Goal: Task Accomplishment & Management: Complete application form

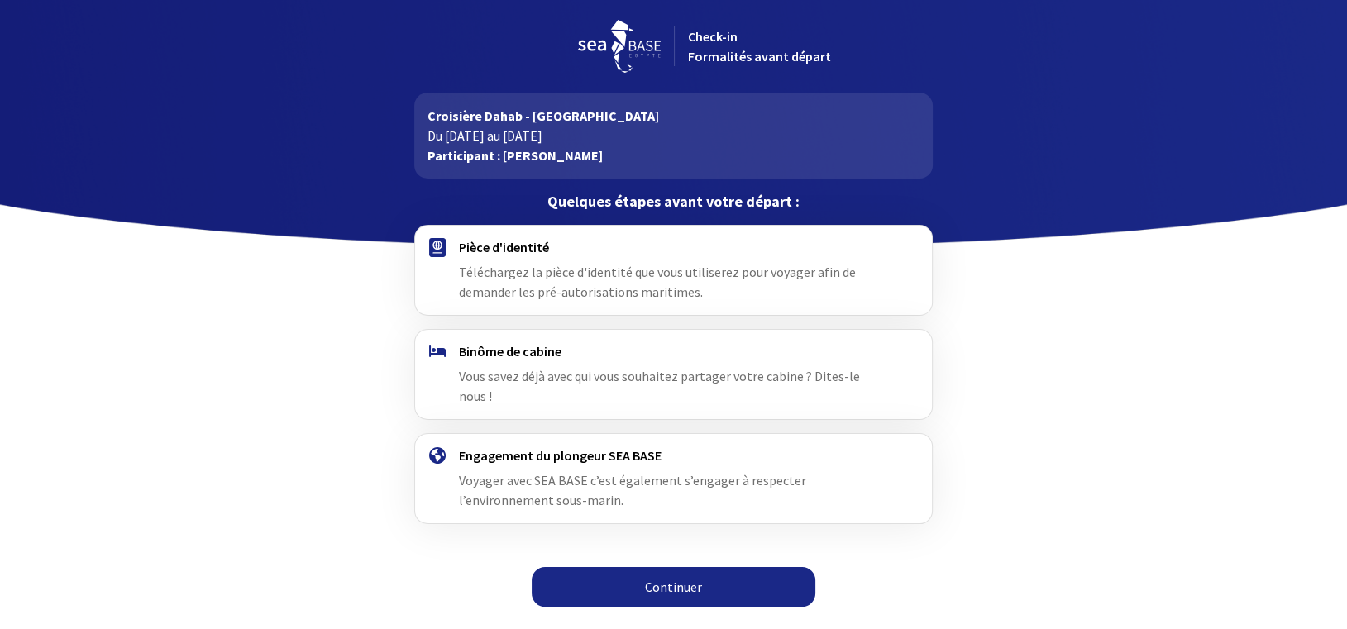
click at [675, 567] on link "Continuer" at bounding box center [674, 587] width 284 height 40
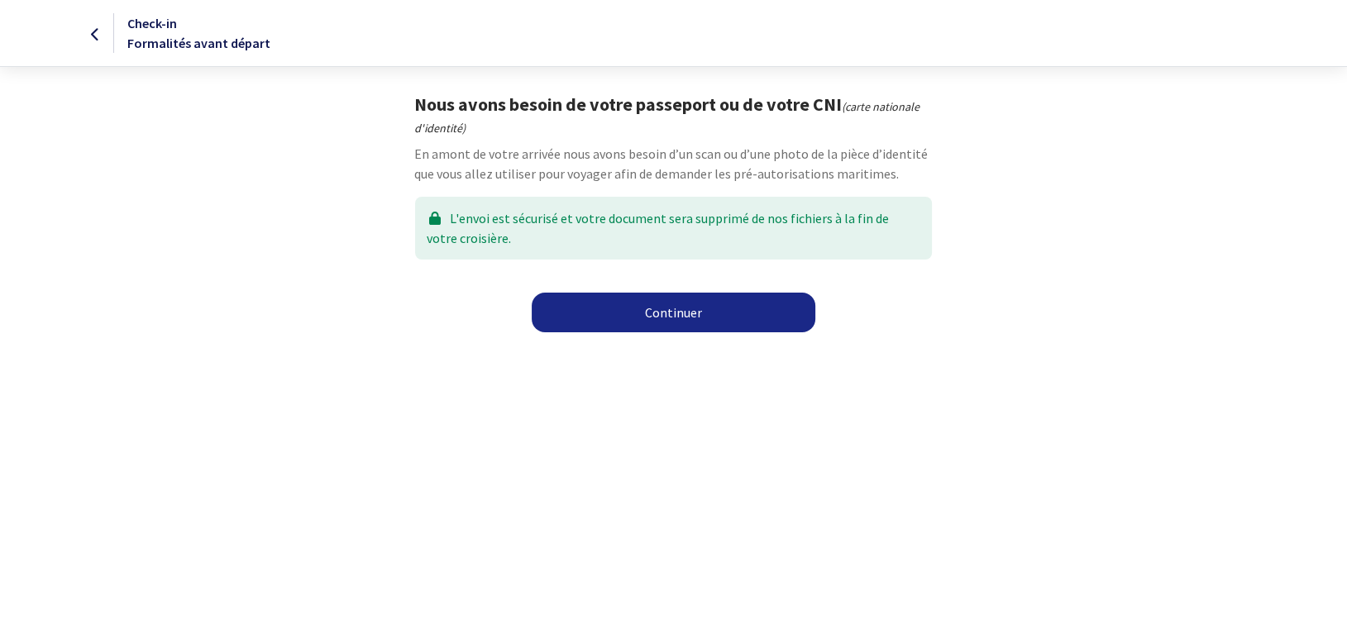
click at [643, 315] on link "Continuer" at bounding box center [674, 313] width 284 height 40
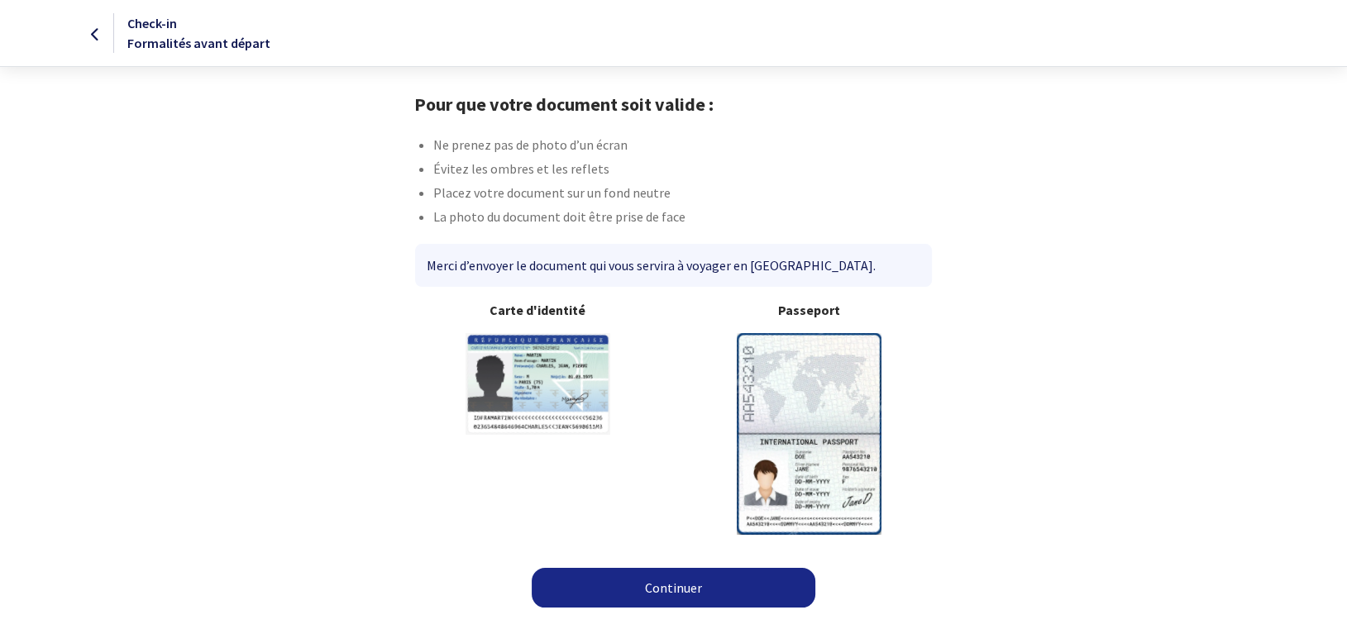
click at [809, 313] on b "Passeport" at bounding box center [810, 310] width 246 height 20
click at [827, 414] on img at bounding box center [809, 433] width 145 height 201
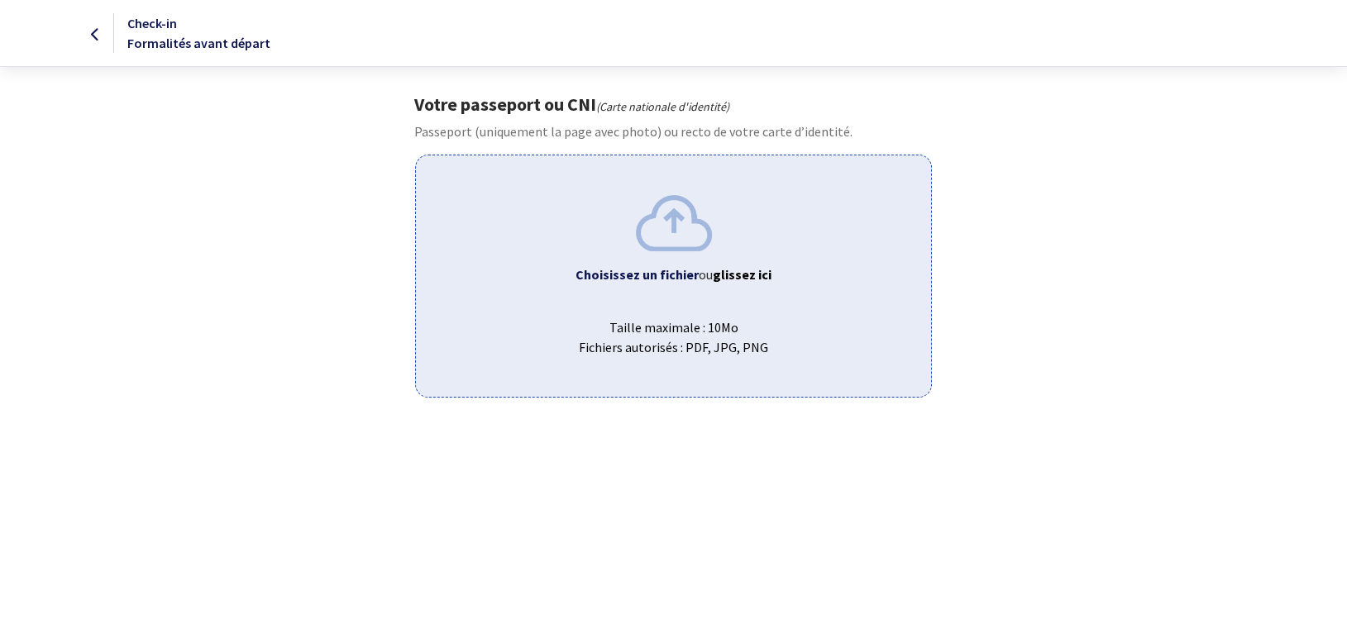
click at [703, 260] on div "Choisissez un fichier ou glissez ici Taille maximale : 10Mo Fichiers autorisés …" at bounding box center [673, 276] width 517 height 242
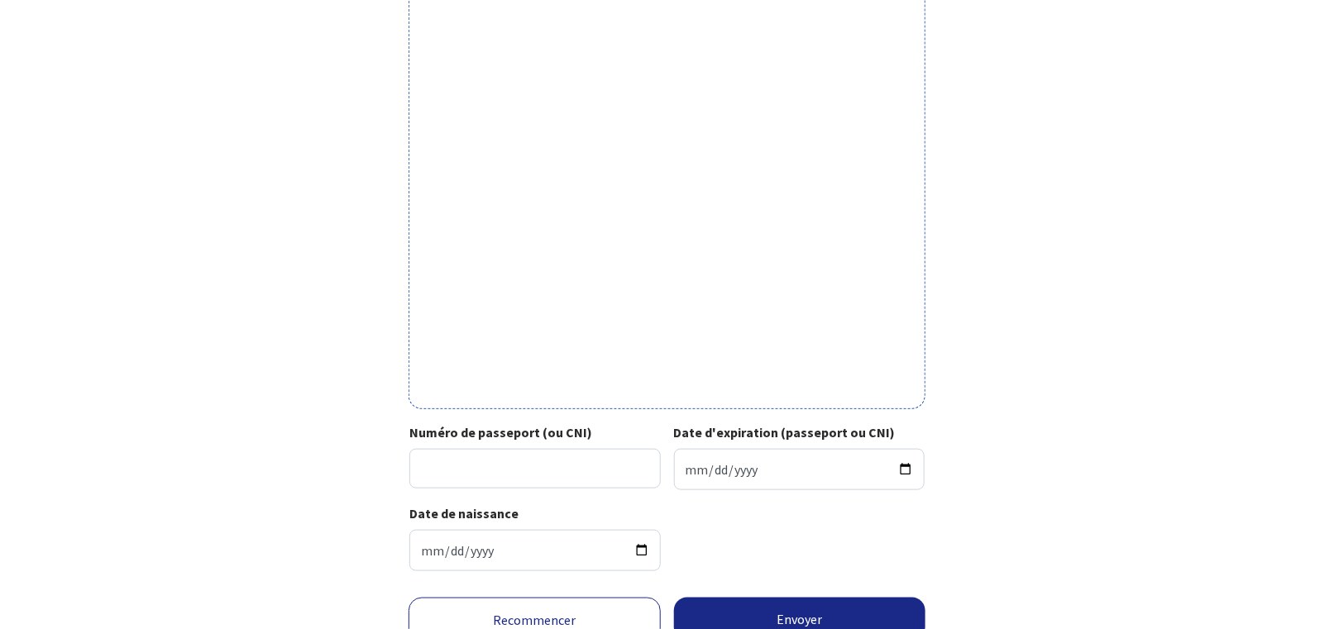
scroll to position [485, 0]
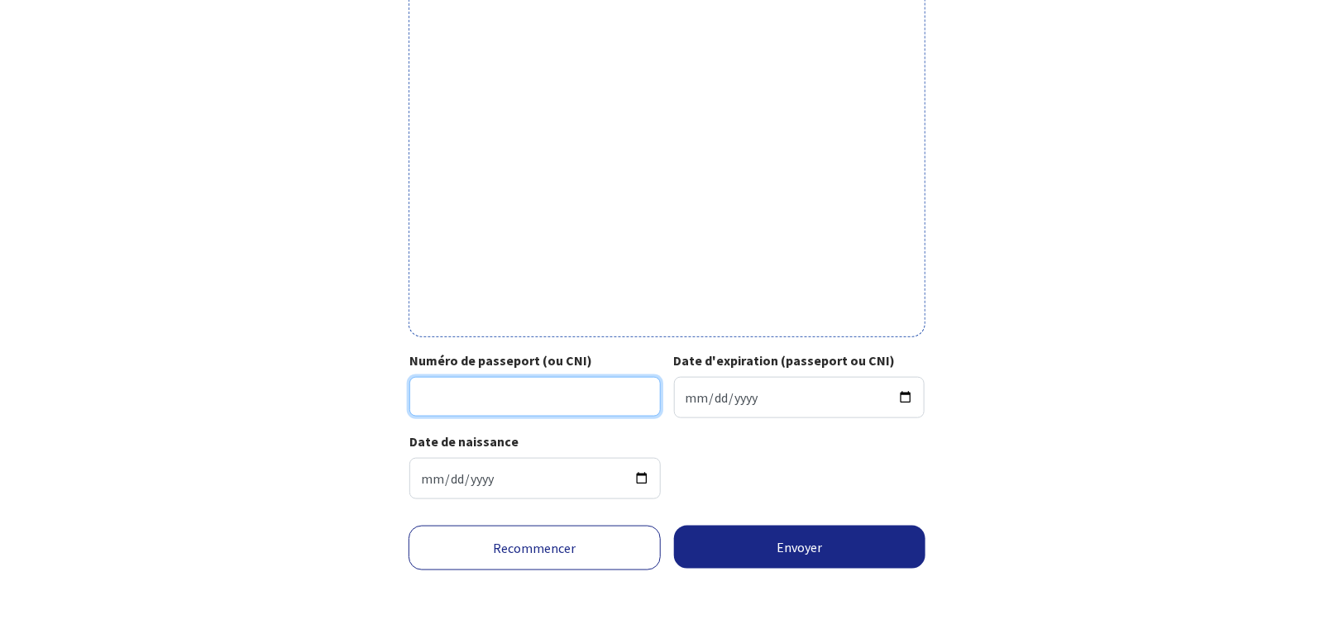
click at [525, 379] on input "Numéro de passeport (ou CNI)" at bounding box center [534, 397] width 251 height 40
click at [507, 408] on input "Numéro de passeport (ou CNI)" at bounding box center [534, 397] width 251 height 40
type input "24FC73215"
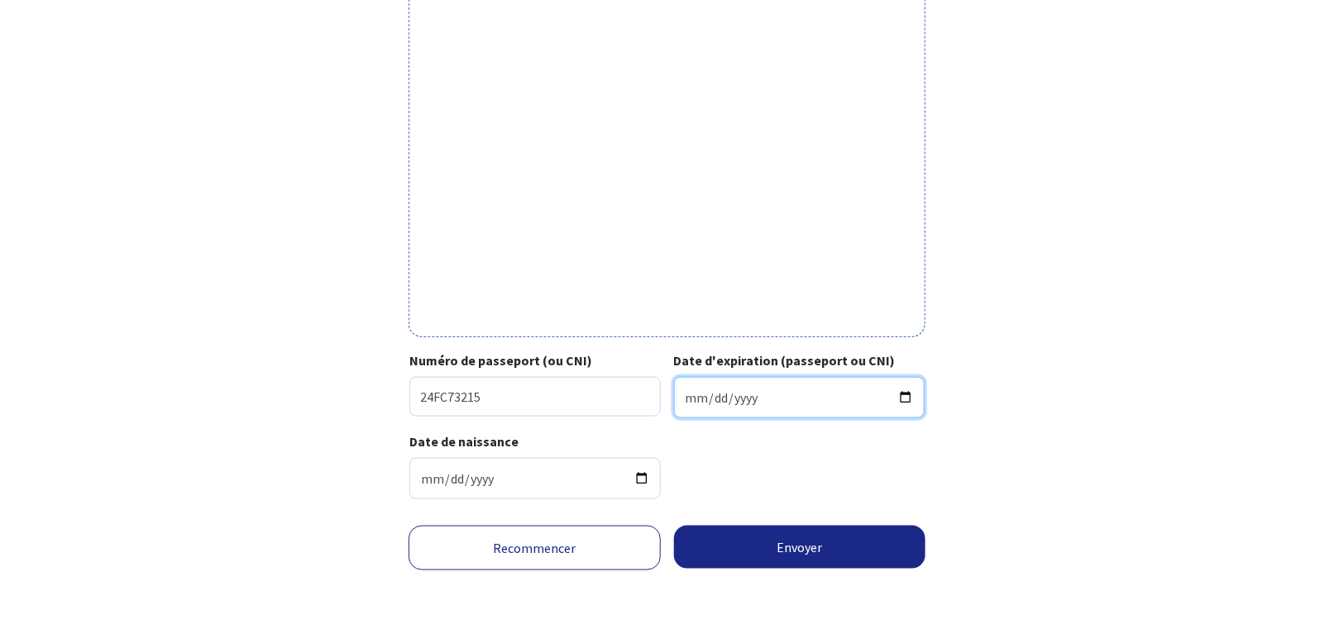
click at [722, 398] on input "Date d'expiration (passeport ou CNI)" at bounding box center [799, 397] width 251 height 41
type input "2034-07-02"
click at [1171, 399] on form "Votre passeport ou CNI Passeport (uniquement la page avec photo) ou recto de vo…" at bounding box center [667, 119] width 1334 height 1022
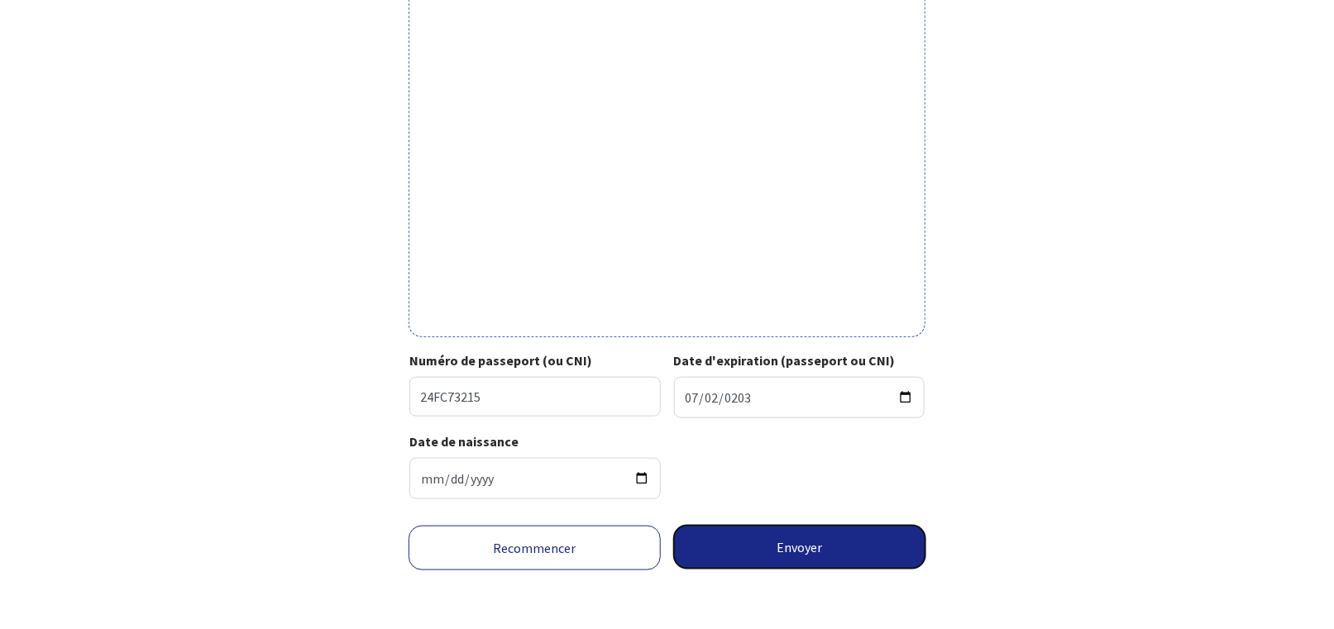
click at [782, 546] on button "Envoyer" at bounding box center [800, 547] width 252 height 43
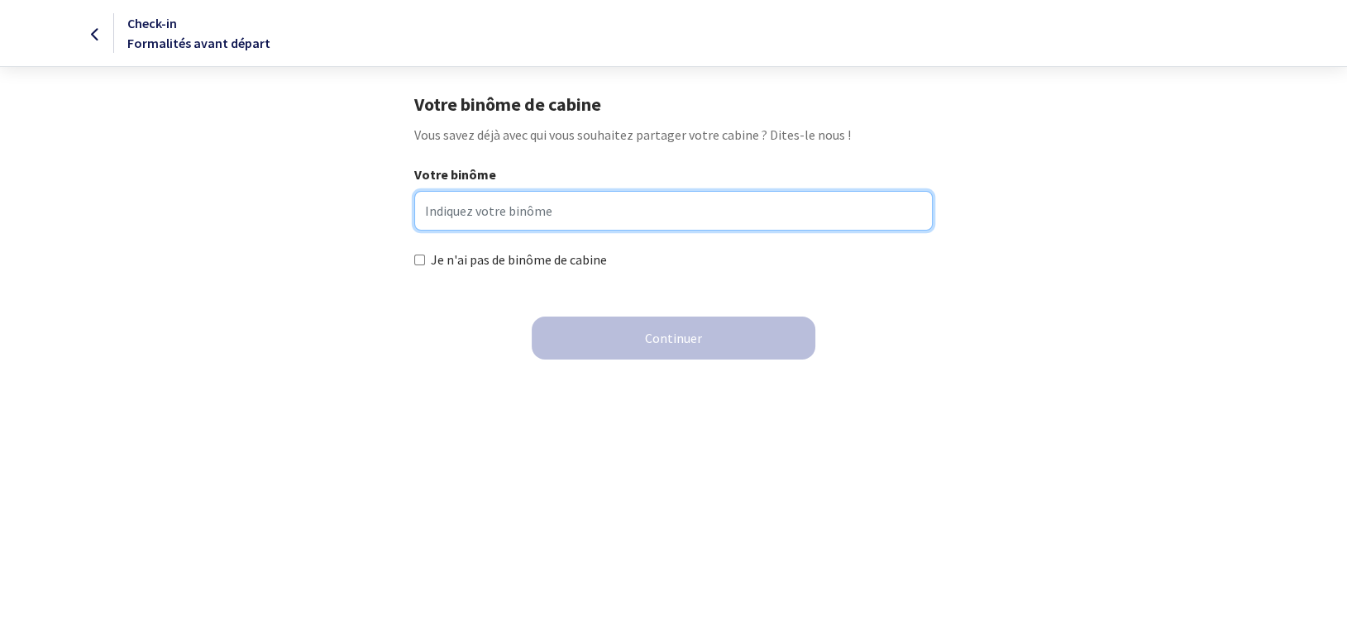
click at [517, 208] on input "Votre binôme" at bounding box center [673, 211] width 518 height 40
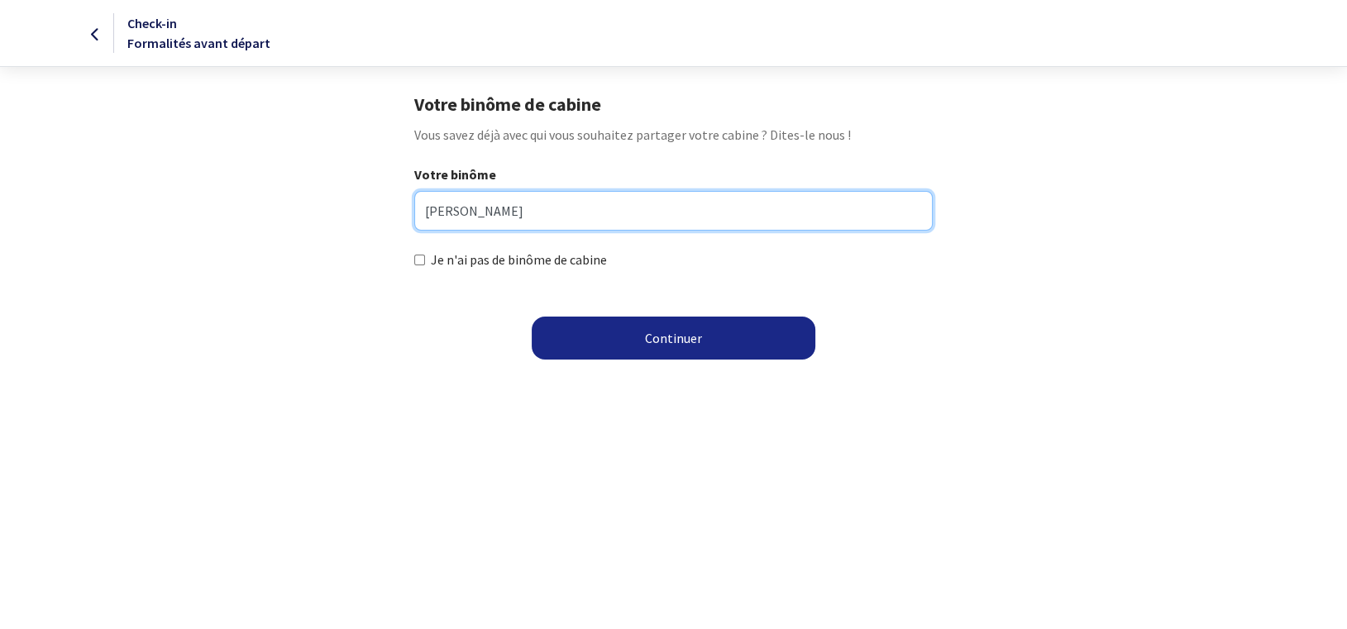
type input "jarret Thierry"
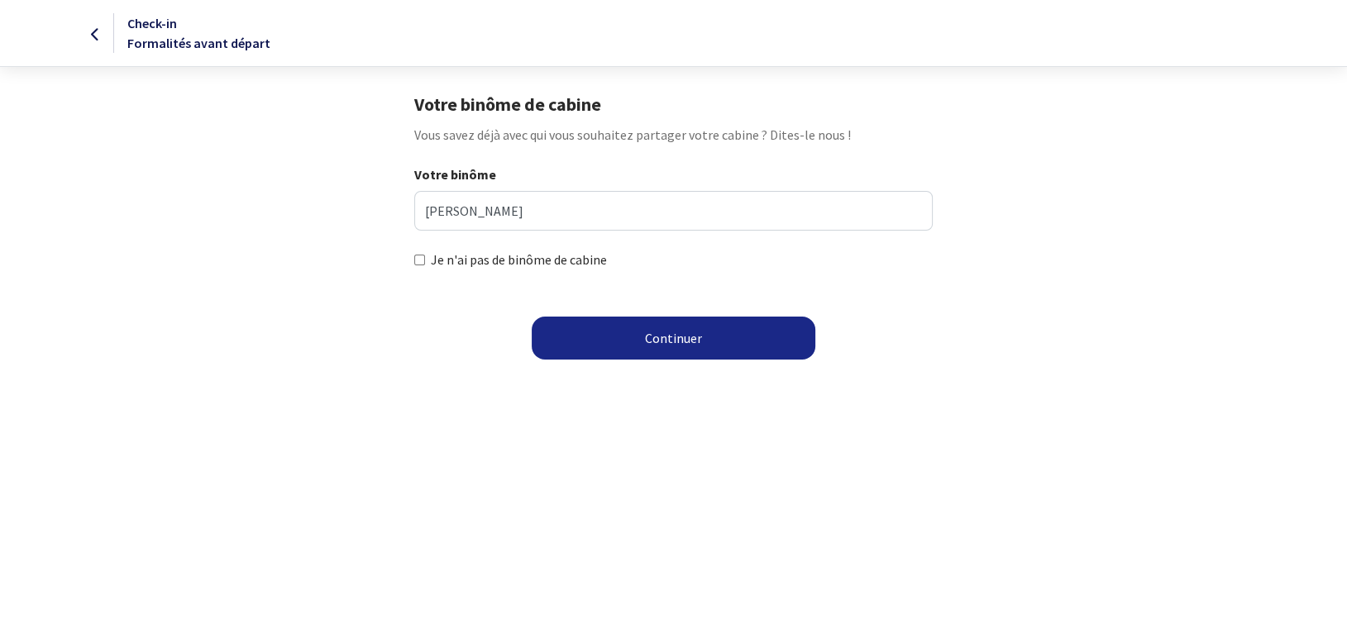
click at [451, 361] on div "Continuer Chargement en cours, veuillez patienter..." at bounding box center [673, 344] width 1347 height 69
click at [715, 335] on button "Continuer" at bounding box center [674, 338] width 284 height 43
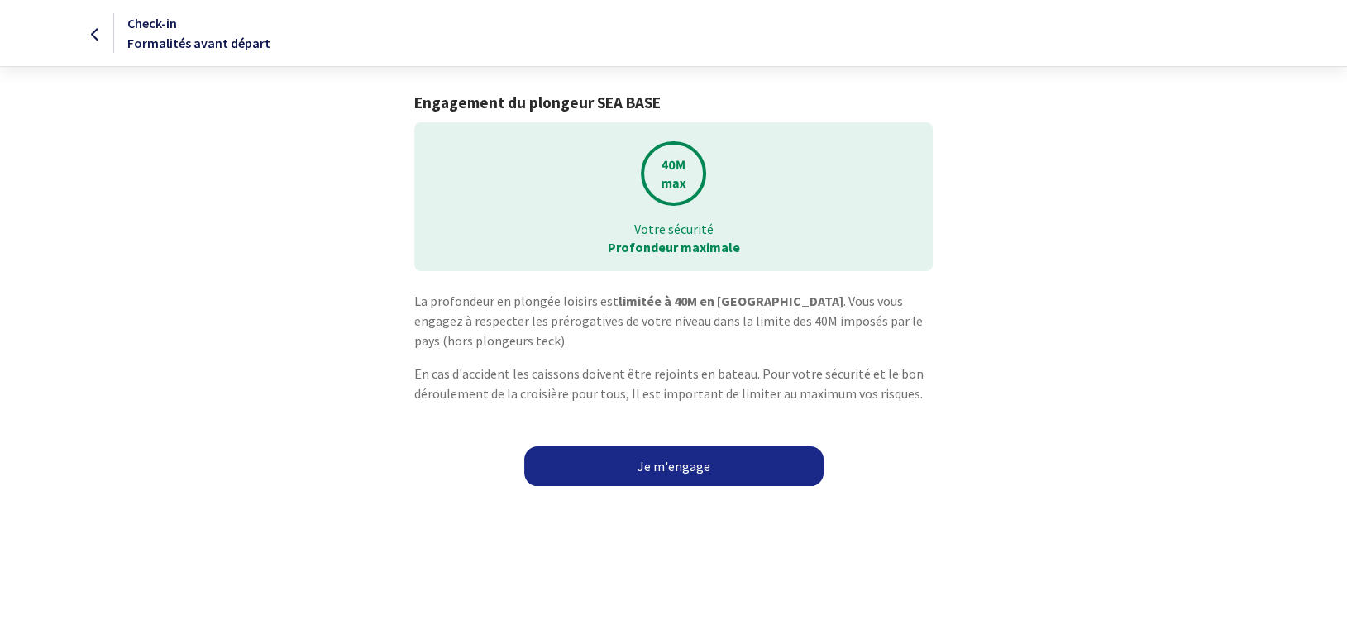
click at [674, 462] on link "Je m'engage" at bounding box center [673, 466] width 299 height 40
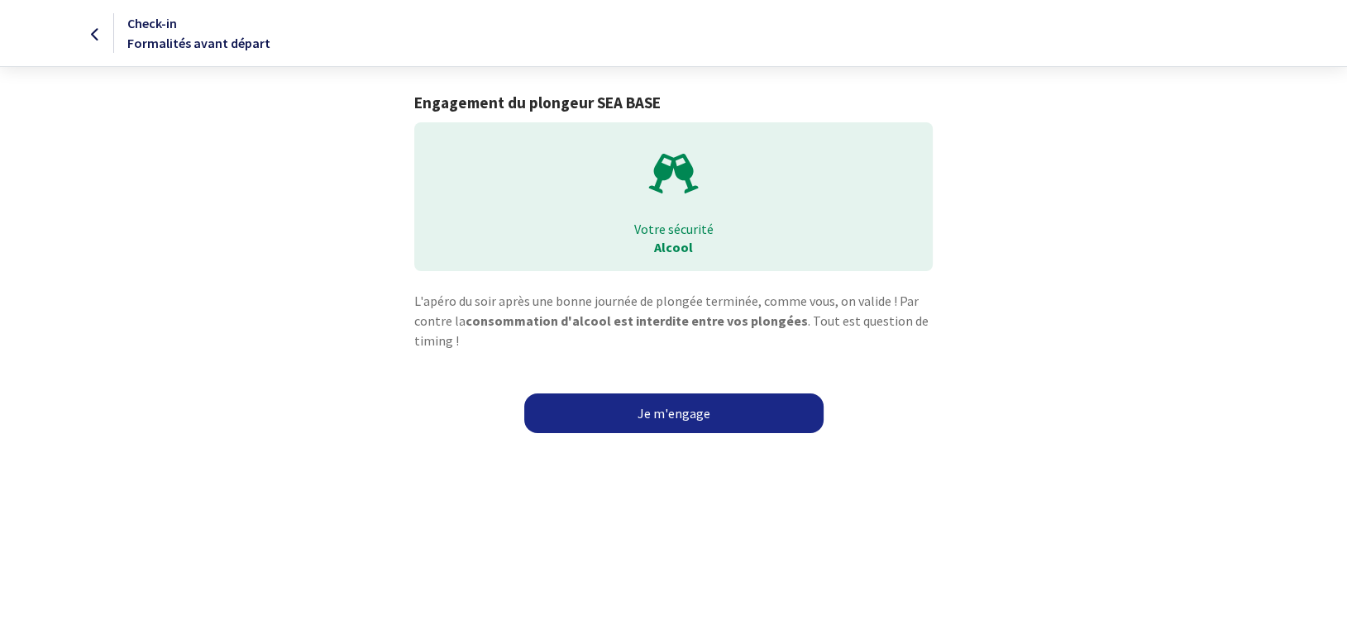
drag, startPoint x: 699, startPoint y: 414, endPoint x: 747, endPoint y: 418, distance: 48.1
click at [700, 414] on link "Je m'engage" at bounding box center [673, 414] width 299 height 40
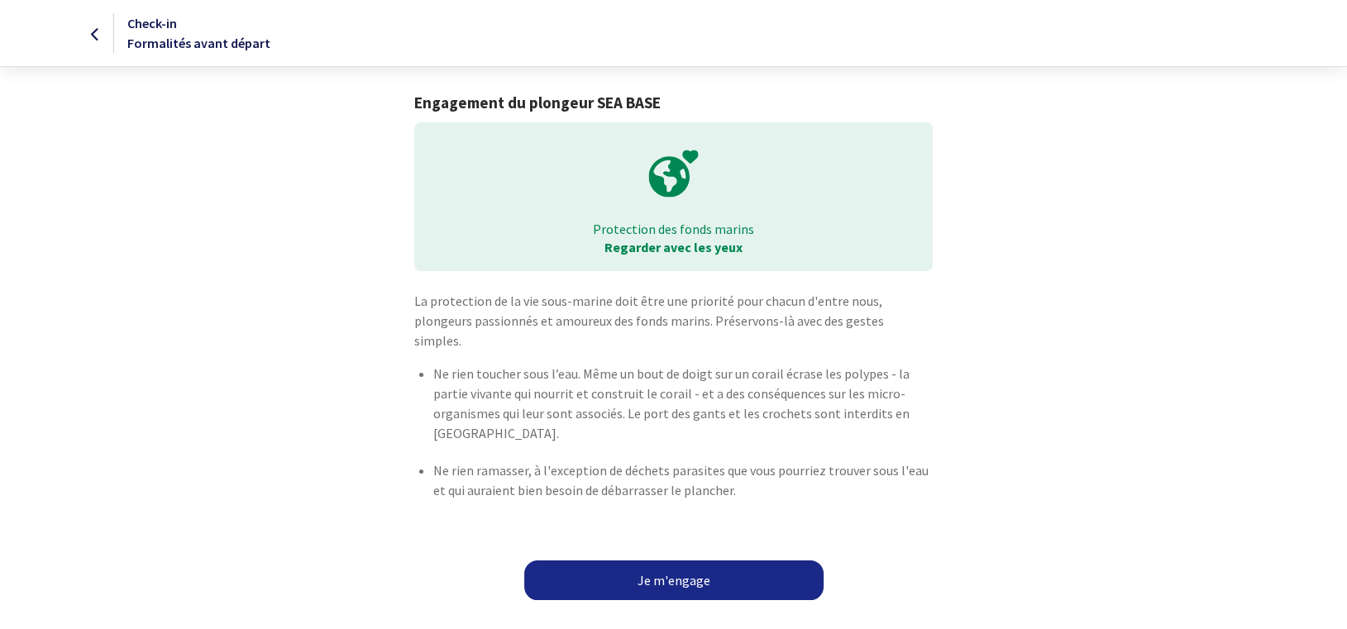
click at [689, 564] on link "Je m'engage" at bounding box center [673, 581] width 299 height 40
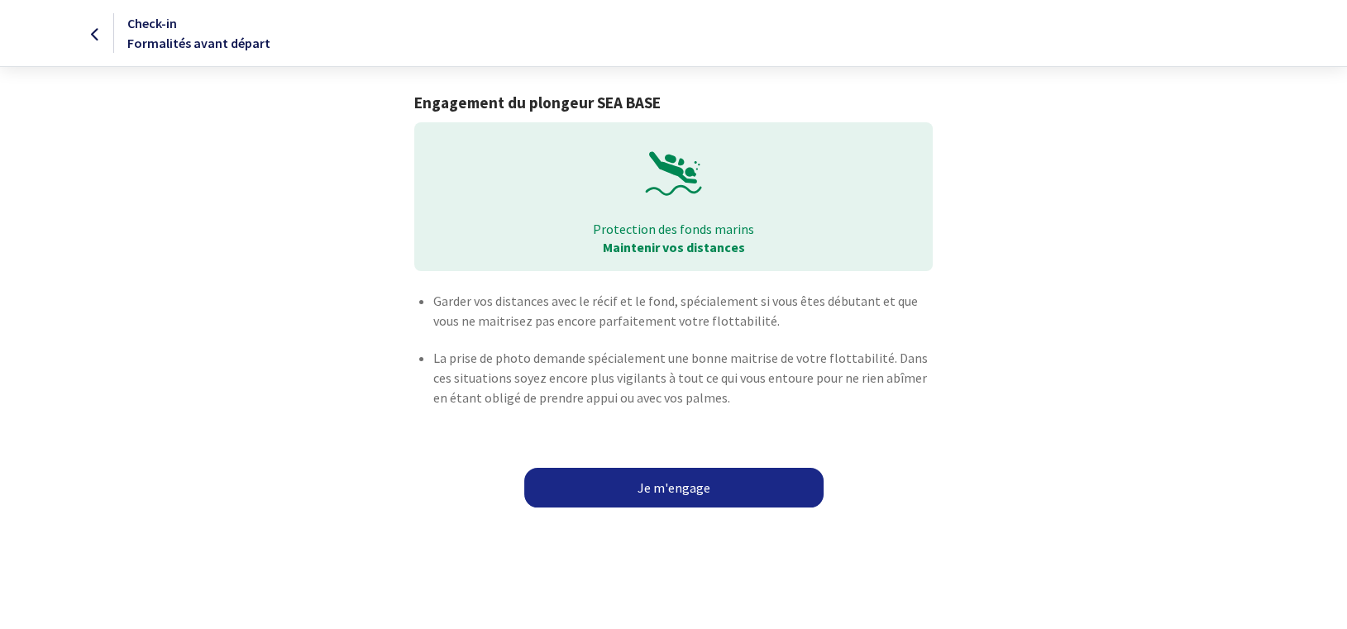
click at [690, 482] on link "Je m'engage" at bounding box center [673, 488] width 299 height 40
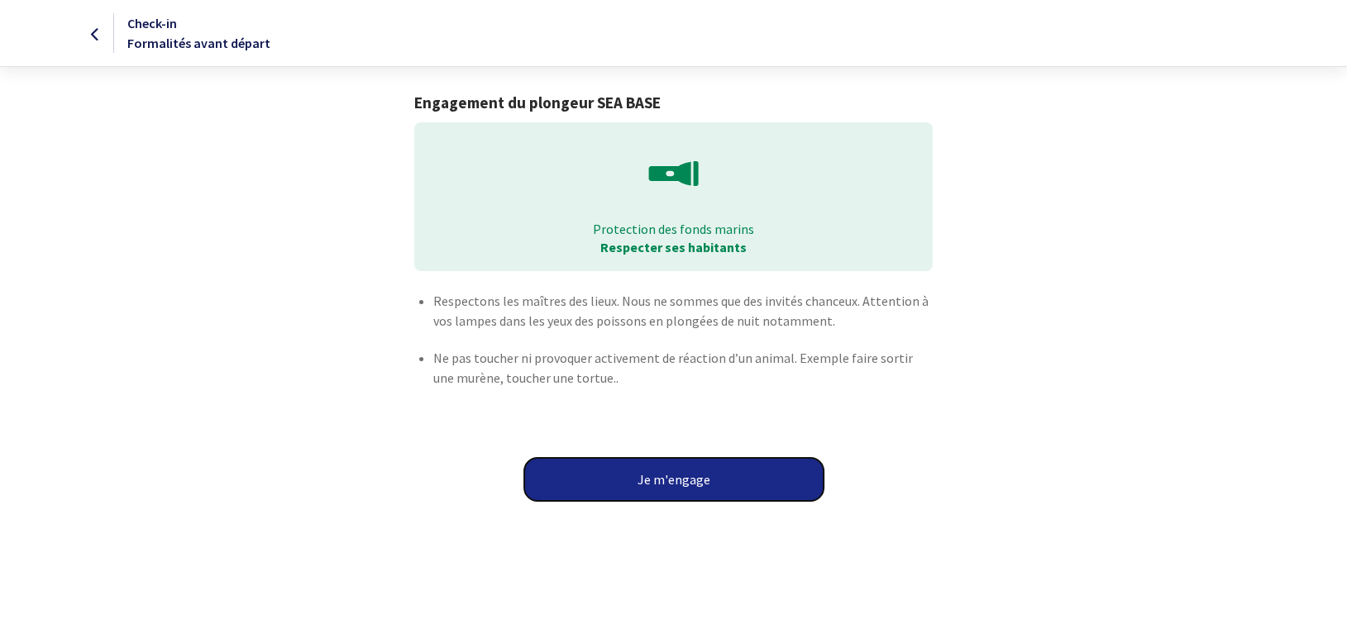
click at [719, 484] on button "Je m'engage" at bounding box center [673, 479] width 299 height 43
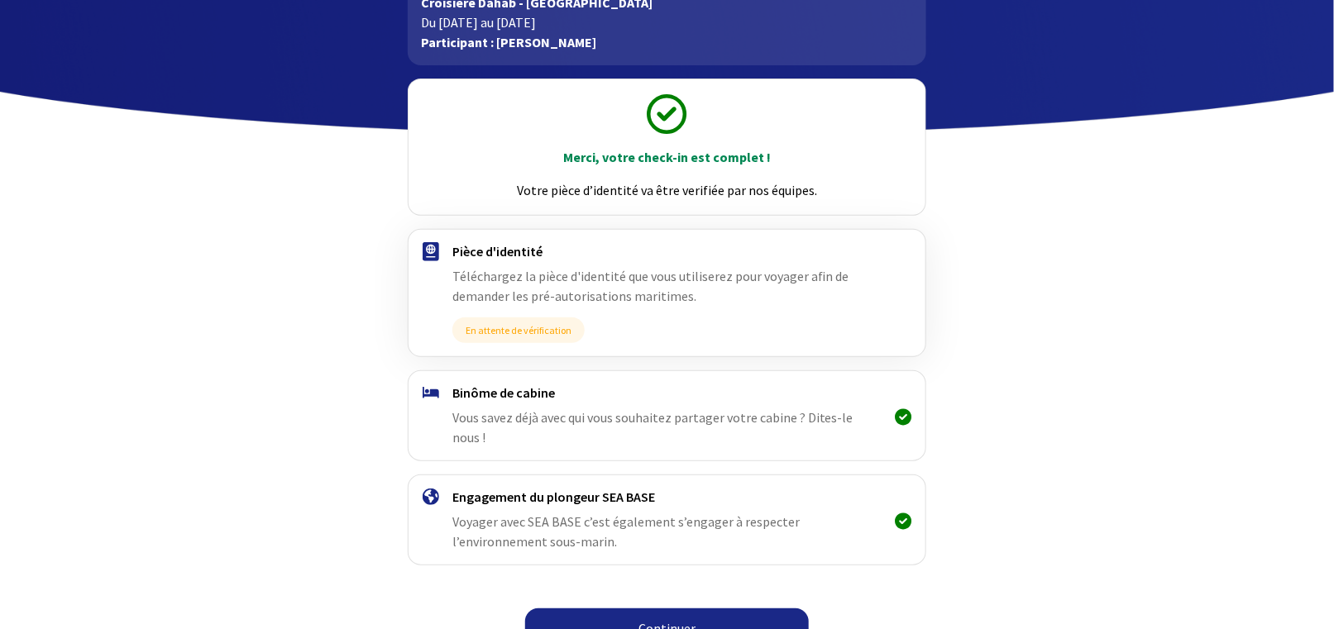
scroll to position [122, 0]
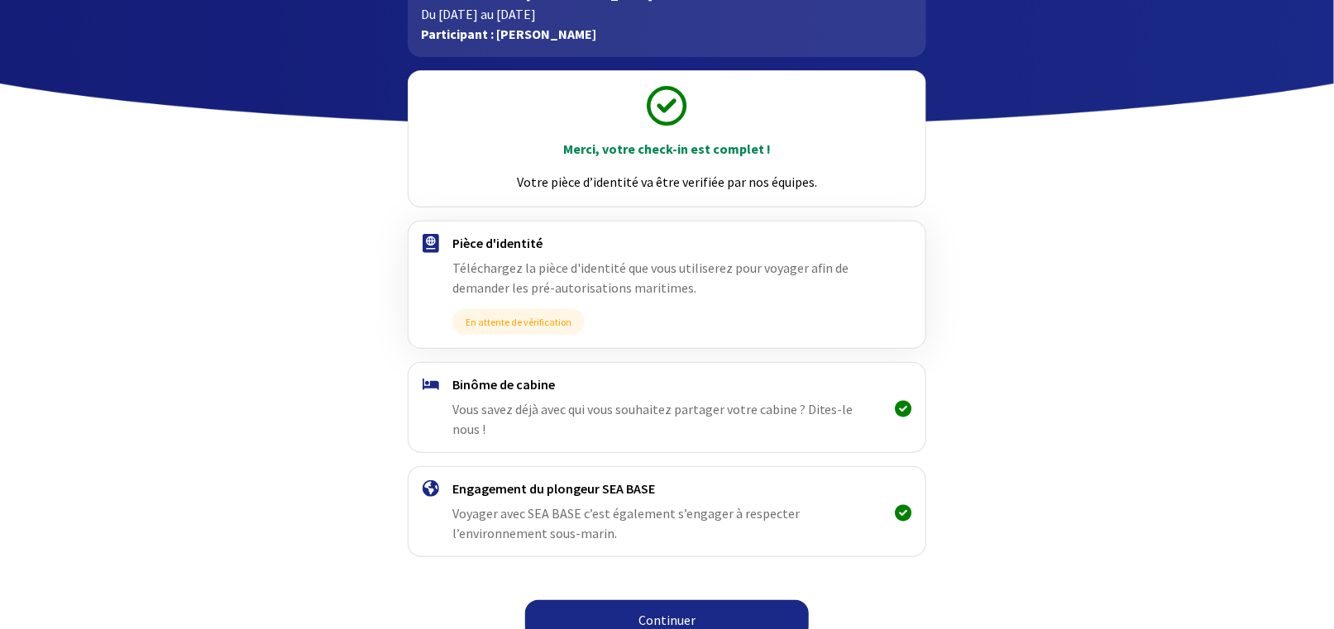
click at [681, 600] on link "Continuer" at bounding box center [667, 620] width 284 height 40
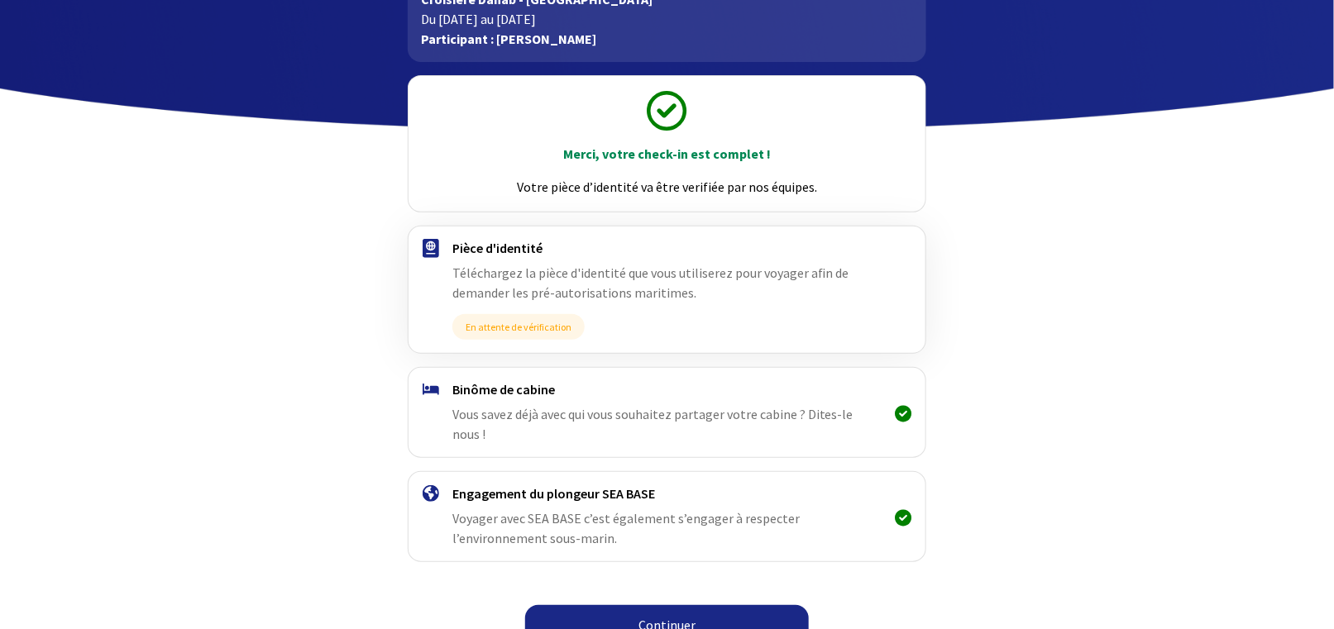
scroll to position [122, 0]
